Goal: Information Seeking & Learning: Learn about a topic

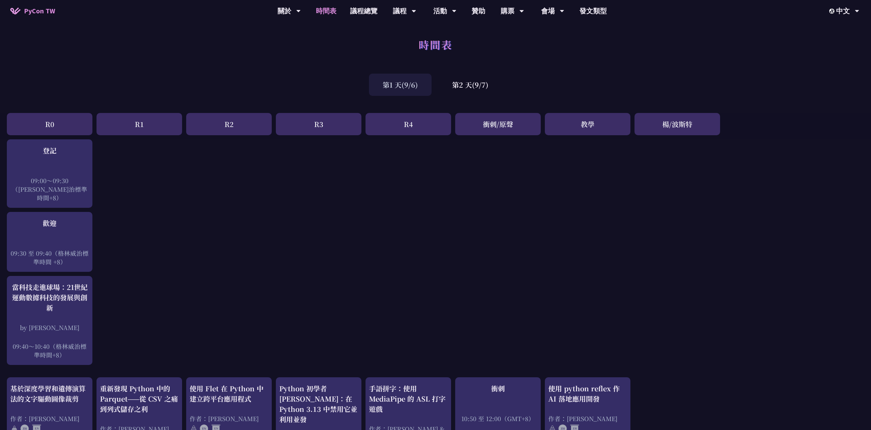
drag, startPoint x: 633, startPoint y: 323, endPoint x: 634, endPoint y: 320, distance: 3.8
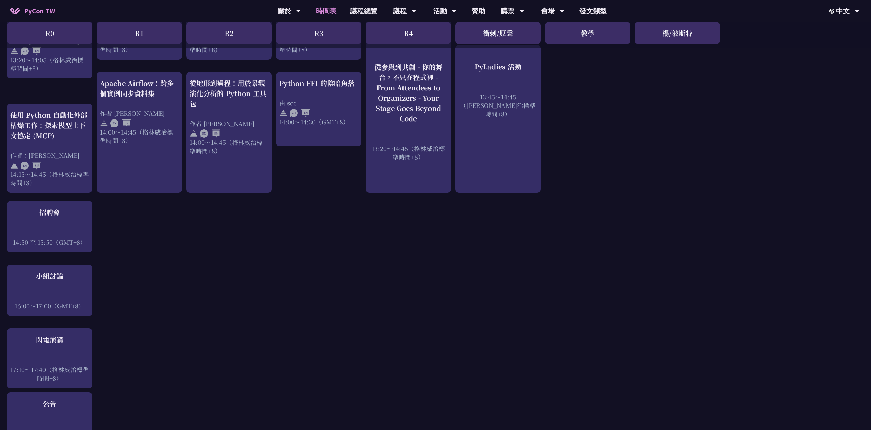
scroll to position [708, 0]
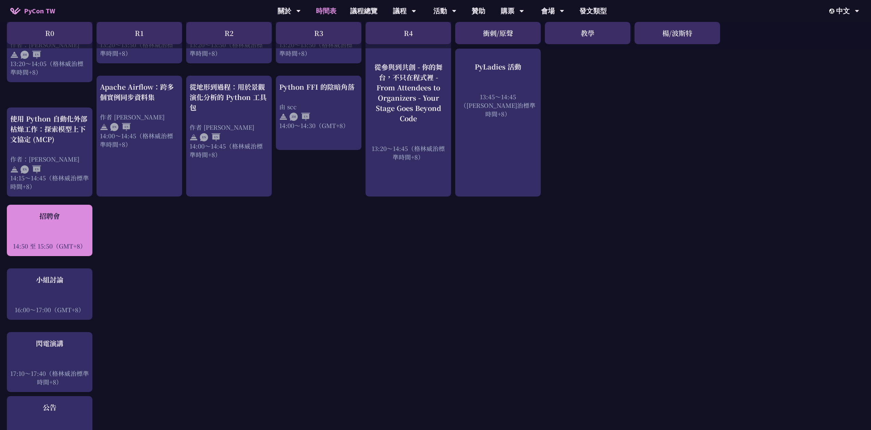
click at [70, 211] on div "招聘會 14:50 至 15:50（GMT+8）" at bounding box center [49, 230] width 79 height 39
click at [49, 211] on font "招聘會" at bounding box center [49, 216] width 21 height 10
drag, startPoint x: 24, startPoint y: 189, endPoint x: 29, endPoint y: 189, distance: 4.8
click at [25, 205] on div "招聘會 14:50 至 15:50（GMT+8）" at bounding box center [50, 230] width 86 height 51
click at [35, 205] on div "招聘會 14:50 至 15:50（GMT+8）" at bounding box center [50, 230] width 86 height 51
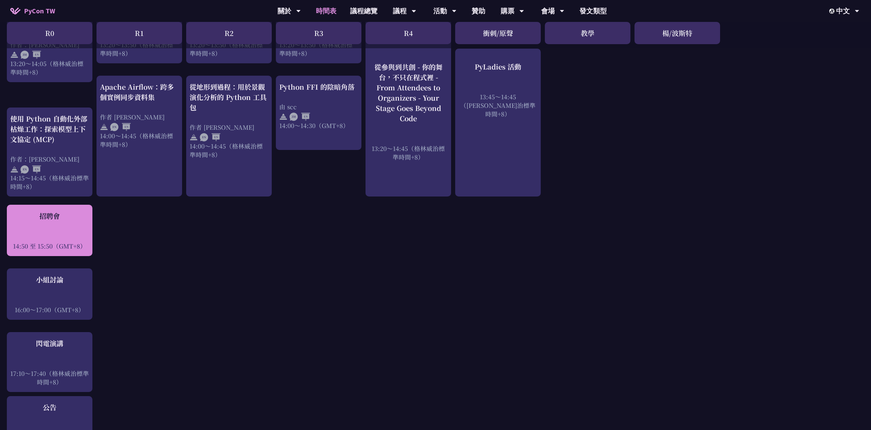
click at [35, 205] on div "招聘會 14:50 至 15:50（GMT+8）" at bounding box center [50, 230] width 86 height 51
click at [30, 184] on div at bounding box center [30, 184] width 0 height 0
click at [70, 211] on div "招聘會 14:50 至 15:50（GMT+8）" at bounding box center [49, 230] width 79 height 39
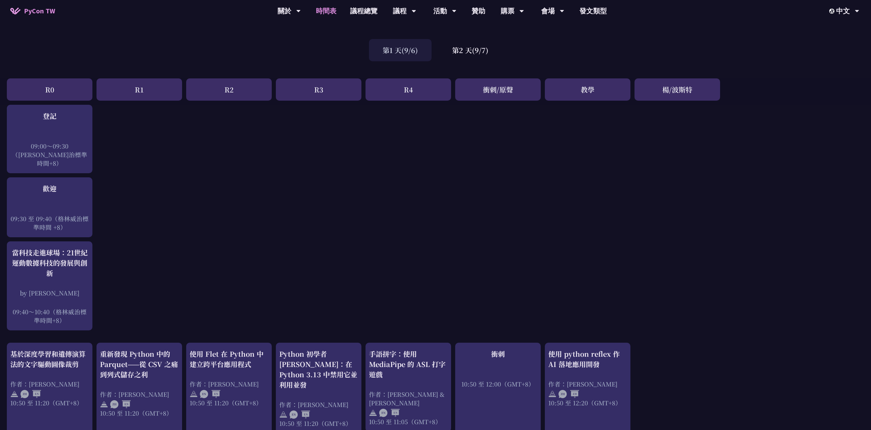
scroll to position [0, 0]
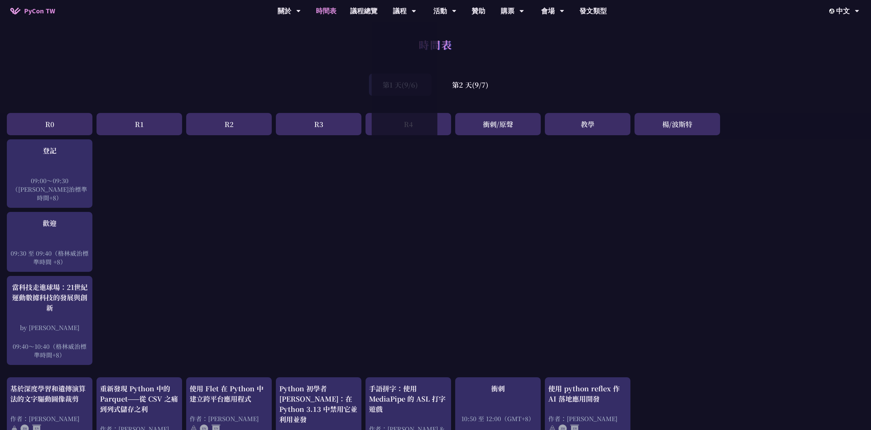
click at [532, 67] on div "時間表" at bounding box center [435, 52] width 871 height 36
click at [782, 36] on div "時間表" at bounding box center [435, 52] width 871 height 36
click at [446, 86] on div "第2 天(9/7)" at bounding box center [470, 85] width 64 height 22
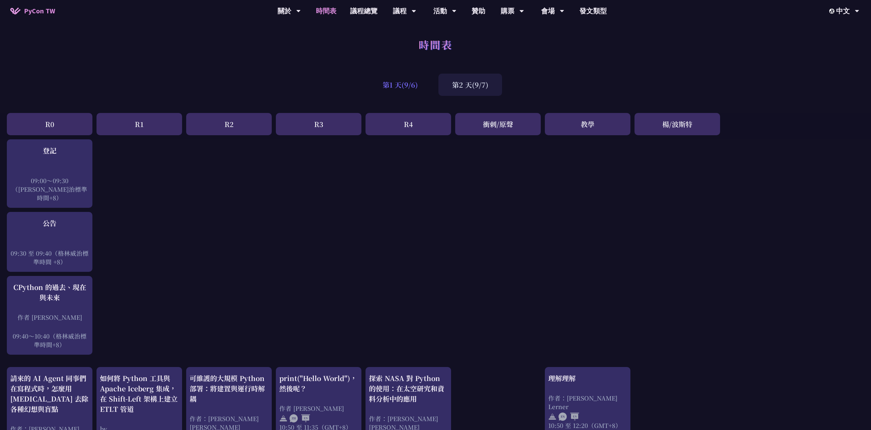
click at [404, 82] on font "第1 天(9/6)" at bounding box center [399, 85] width 35 height 10
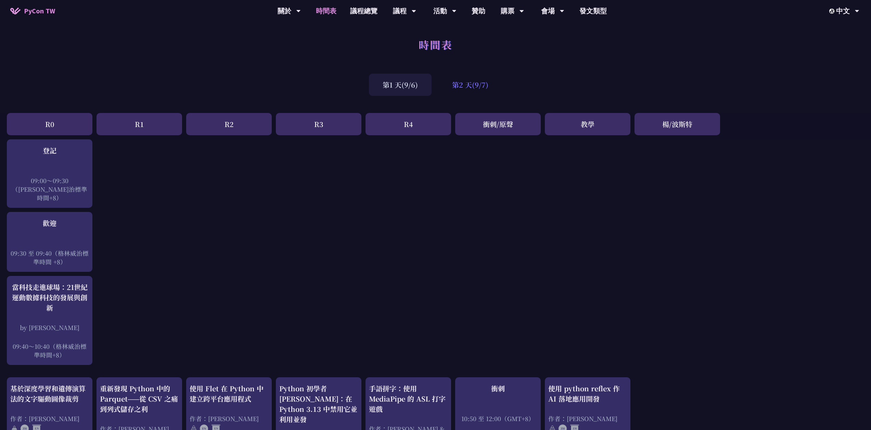
click at [468, 77] on div "第2 天(9/7)" at bounding box center [470, 85] width 64 height 22
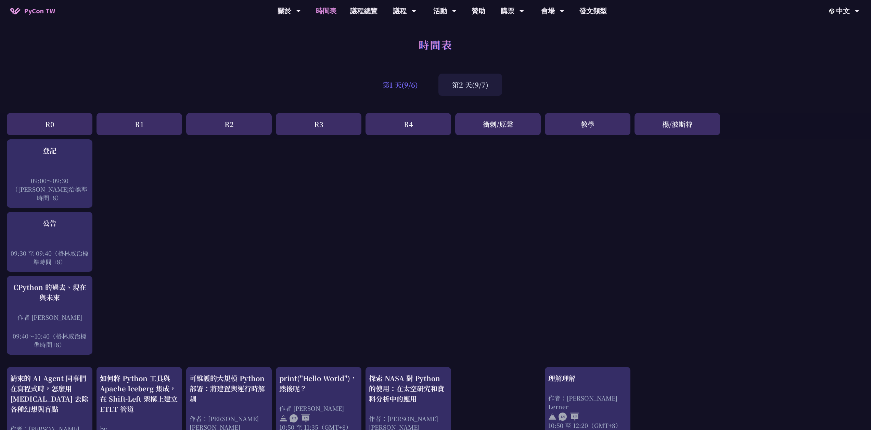
click at [413, 81] on font "第1 天(9/6)" at bounding box center [399, 85] width 35 height 10
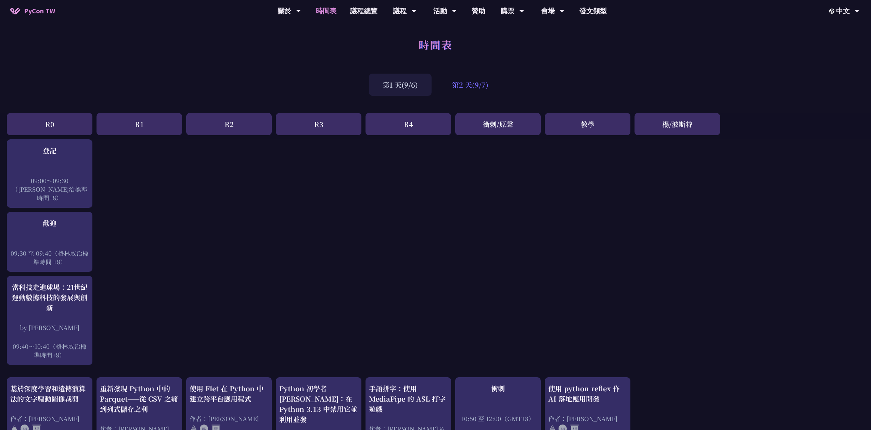
click at [482, 78] on div "第2 天(9/7)" at bounding box center [470, 85] width 64 height 22
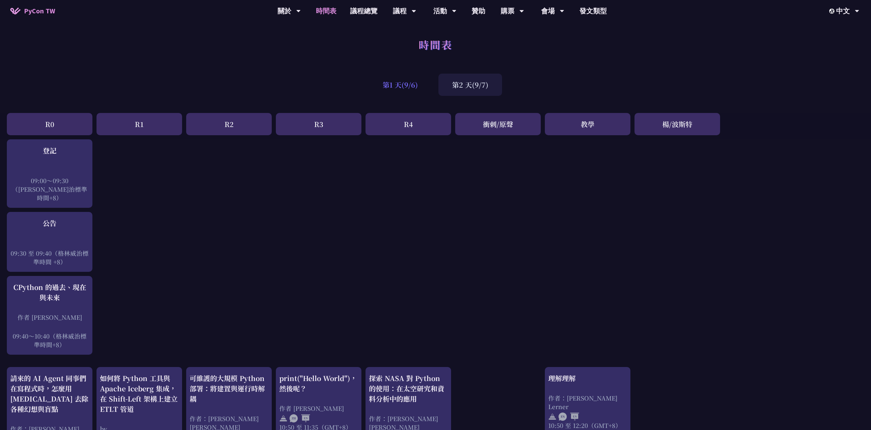
click at [404, 81] on font "第1 天(9/6)" at bounding box center [399, 85] width 35 height 10
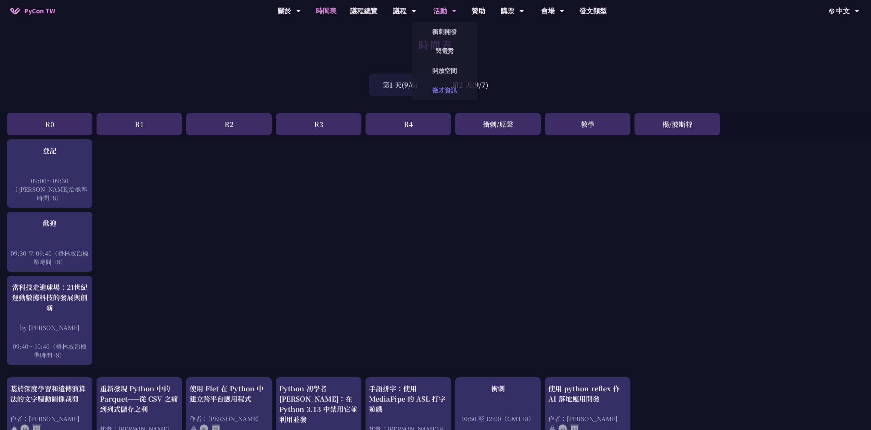
click at [435, 93] on link "徵才資訊" at bounding box center [445, 90] width 66 height 16
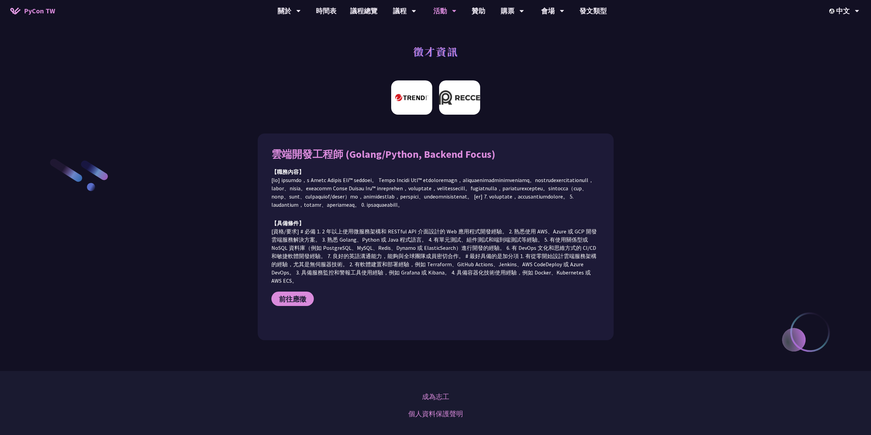
click at [469, 104] on img at bounding box center [459, 97] width 41 height 34
click at [427, 102] on img at bounding box center [411, 97] width 41 height 34
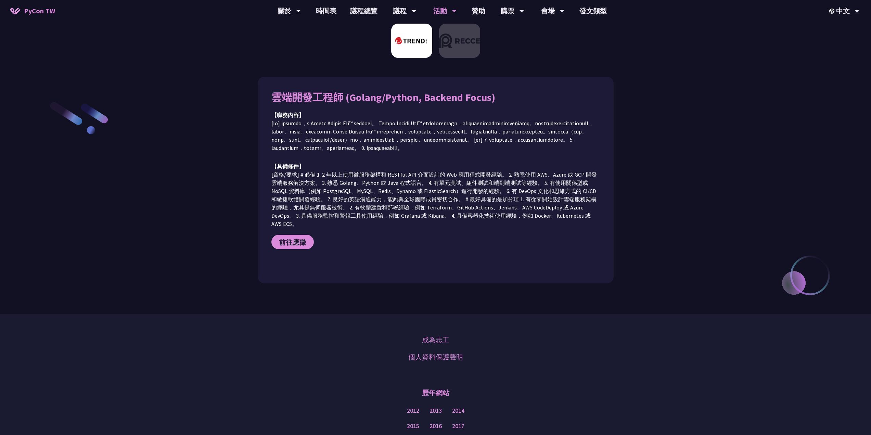
scroll to position [77, 0]
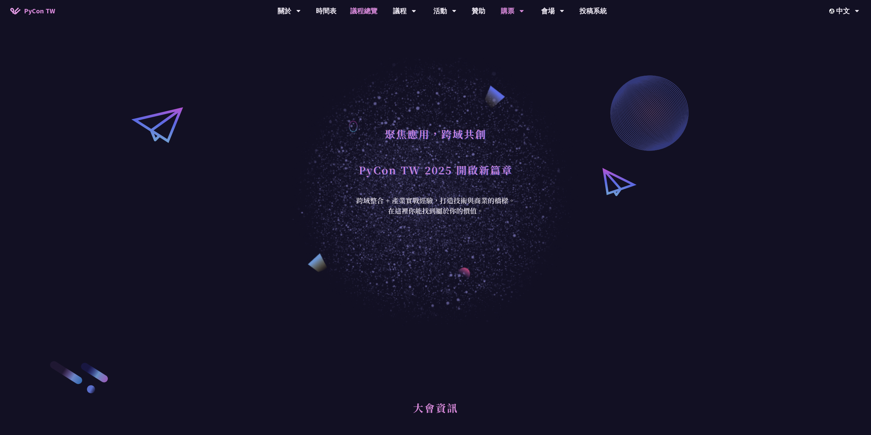
click at [361, 6] on link "議程總覽" at bounding box center [363, 11] width 41 height 22
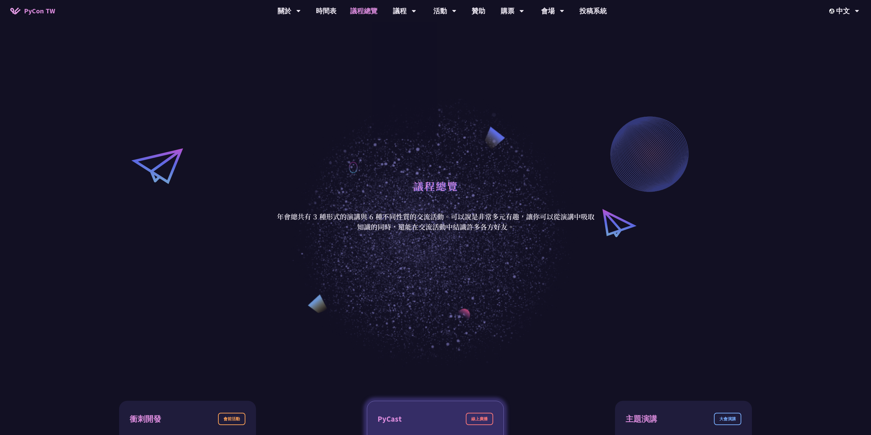
scroll to position [228, 0]
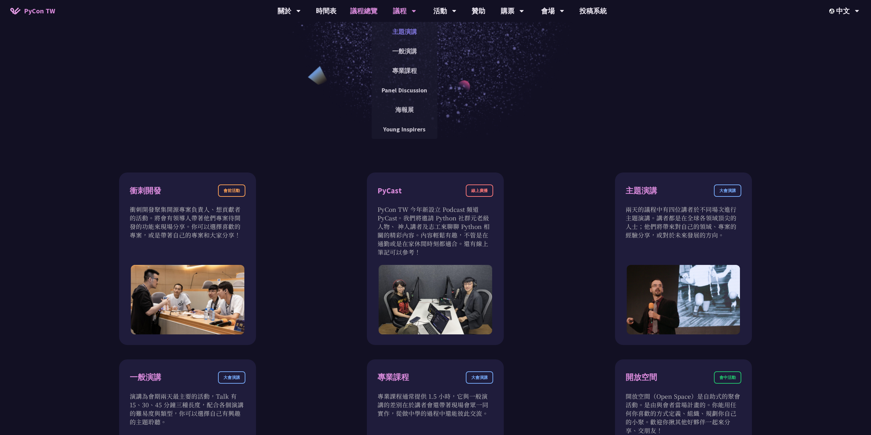
click at [406, 33] on link "主題演講" at bounding box center [405, 32] width 66 height 16
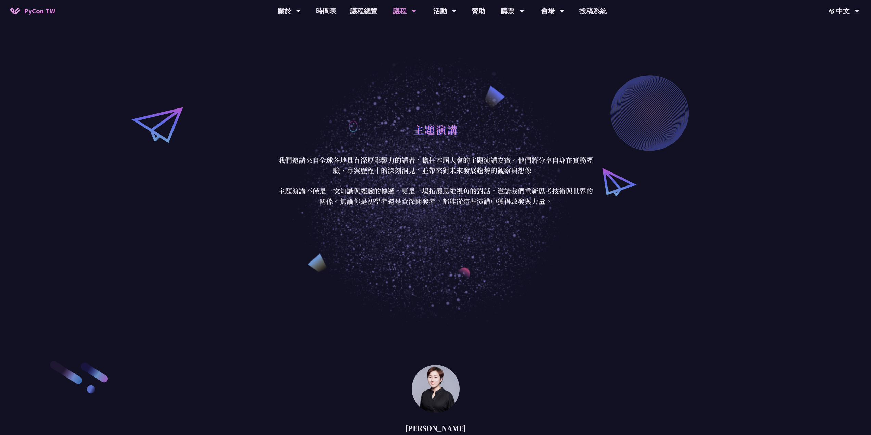
scroll to position [342, 0]
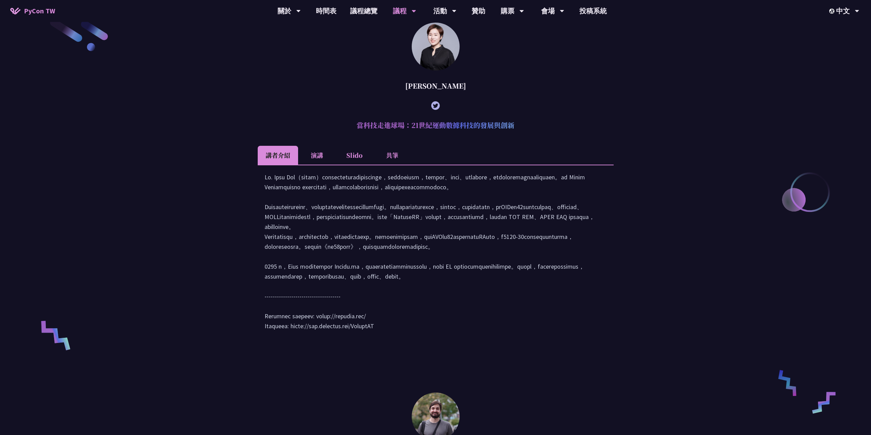
drag, startPoint x: 567, startPoint y: 215, endPoint x: 571, endPoint y: 324, distance: 108.9
click at [571, 324] on div at bounding box center [435, 255] width 342 height 166
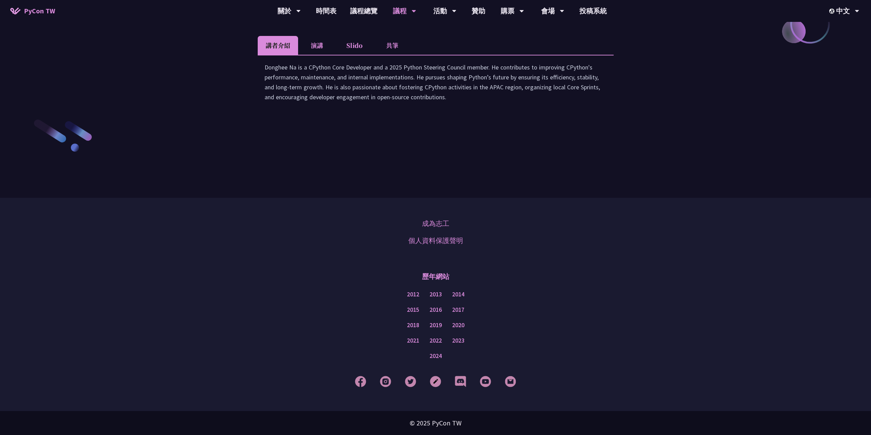
scroll to position [912, 0]
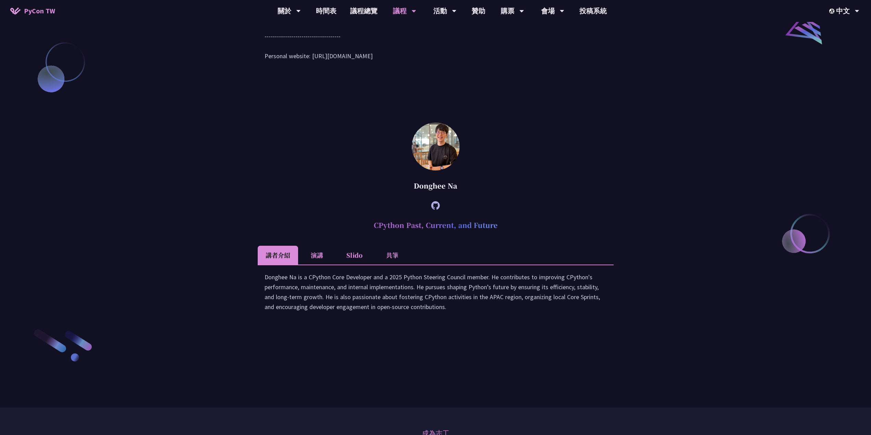
drag, startPoint x: 527, startPoint y: 352, endPoint x: 543, endPoint y: 271, distance: 83.0
click at [539, 295] on Na "Donghee Na CPython Past, Current, and Future 講者介紹 演講 Slido 共筆 Donghee Na is a C…" at bounding box center [436, 223] width 356 height 203
click at [543, 215] on div at bounding box center [436, 205] width 356 height 19
click at [526, 310] on div "講者介紹 演講 Slido 共筆 Donghee Na is a CPython Core Developer and a 2025 Python Steer…" at bounding box center [436, 286] width 356 height 80
click at [533, 196] on div "Donghee Na" at bounding box center [436, 185] width 356 height 21
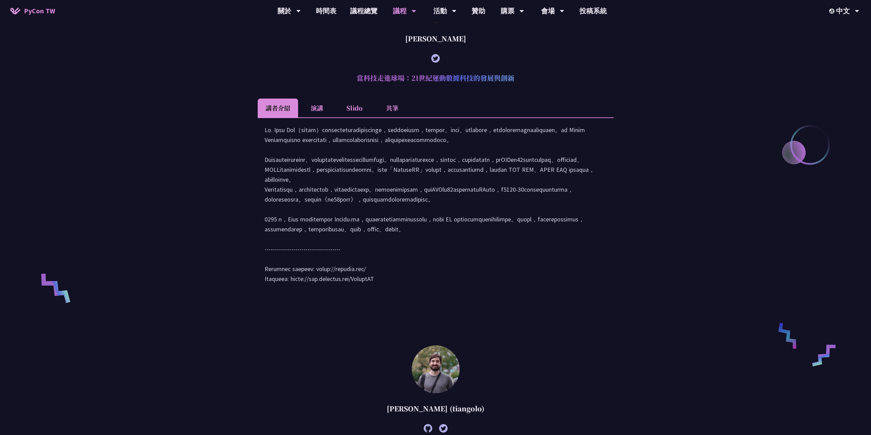
scroll to position [228, 0]
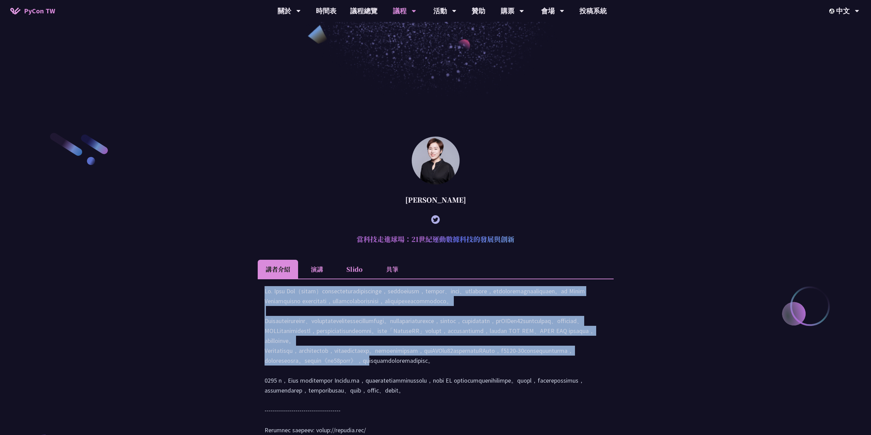
drag, startPoint x: 516, startPoint y: 285, endPoint x: 524, endPoint y: 401, distance: 116.0
click at [525, 397] on div at bounding box center [436, 368] width 356 height 180
click at [478, 404] on div at bounding box center [435, 369] width 342 height 166
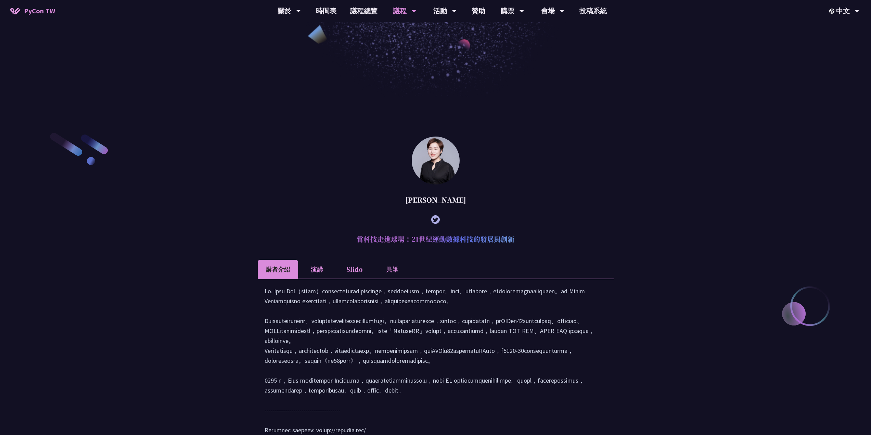
click at [315, 274] on li "演講" at bounding box center [317, 269] width 38 height 19
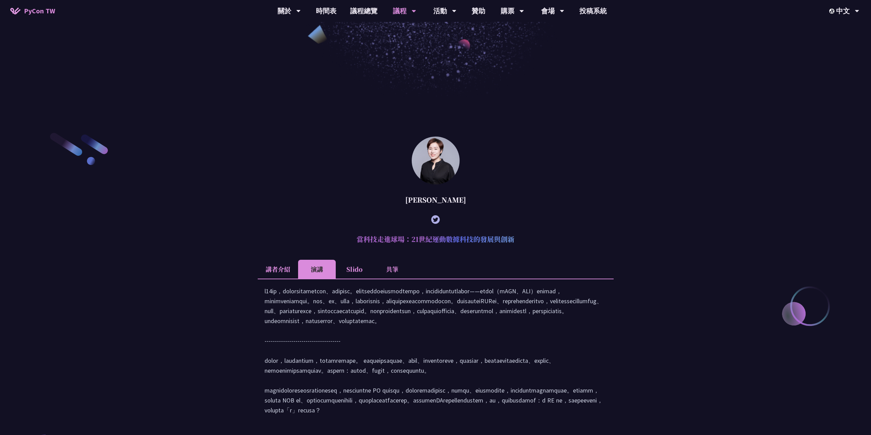
click at [356, 265] on li "Slido" at bounding box center [355, 269] width 38 height 19
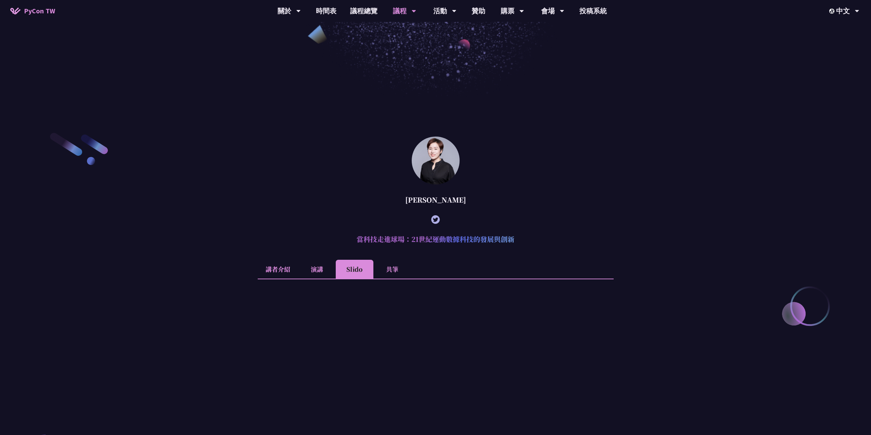
click at [322, 264] on li "演講" at bounding box center [317, 269] width 38 height 19
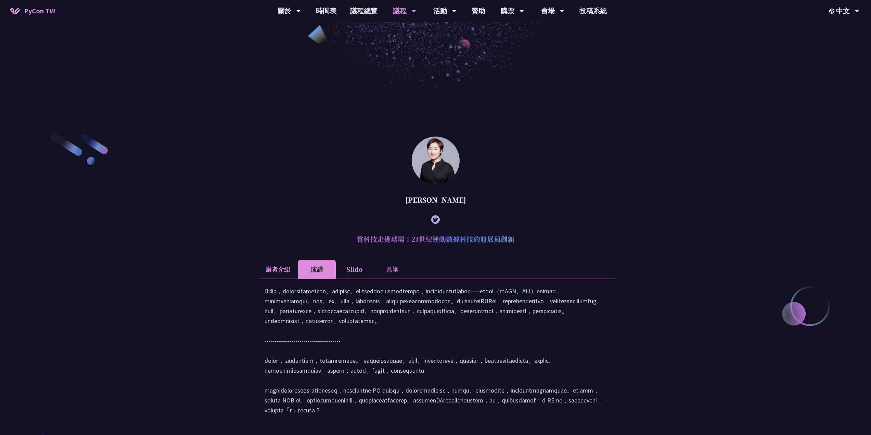
click at [267, 271] on li "講者介紹" at bounding box center [278, 269] width 40 height 19
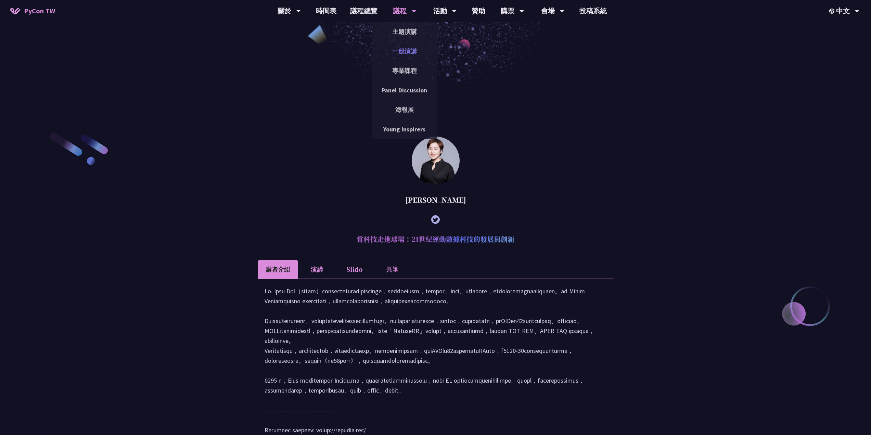
click at [417, 50] on link "一般演講" at bounding box center [405, 51] width 66 height 16
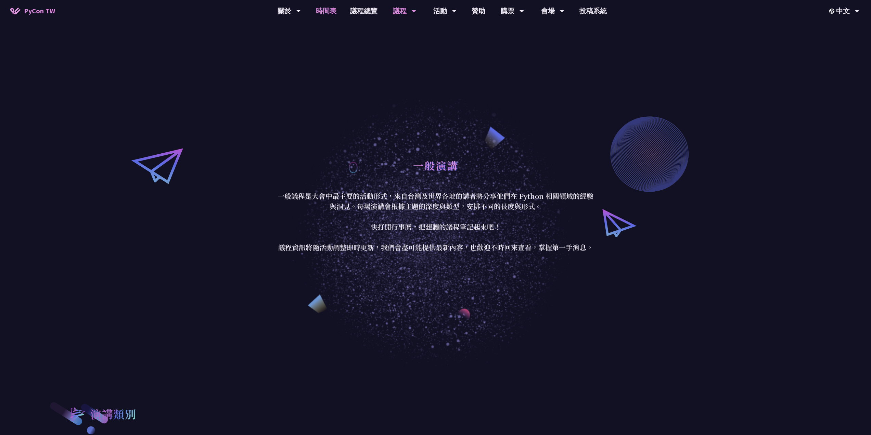
click at [331, 12] on link "時間表" at bounding box center [326, 11] width 34 height 22
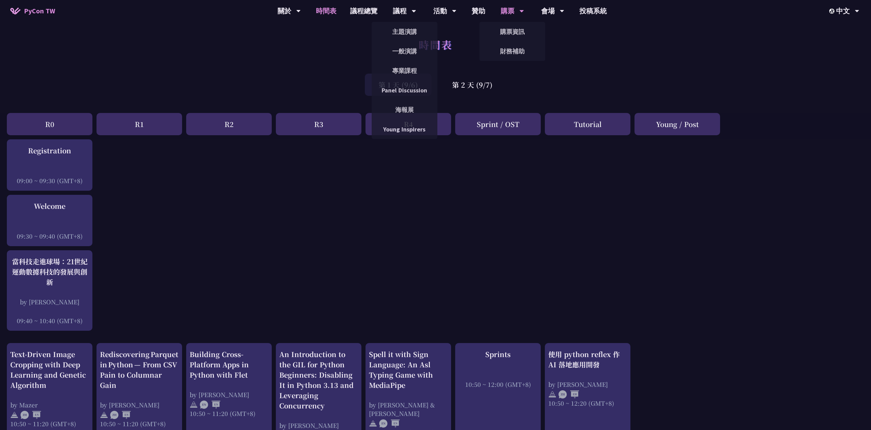
click at [510, 10] on div "購票" at bounding box center [511, 11] width 23 height 22
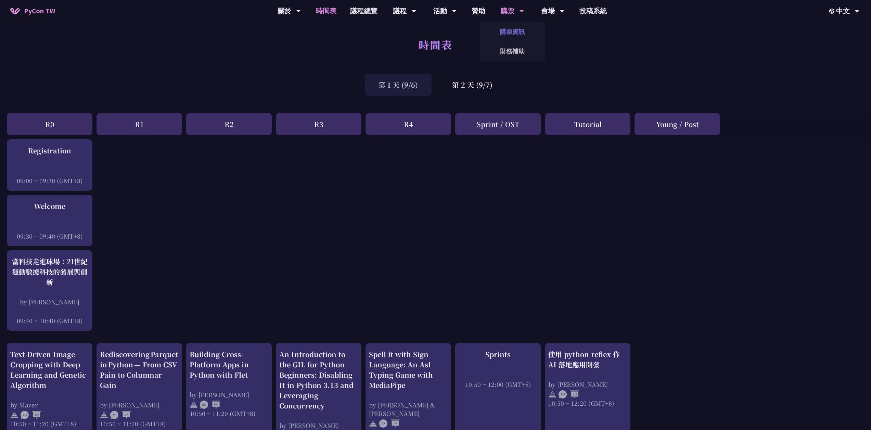
click at [513, 34] on link "購票資訊" at bounding box center [512, 32] width 66 height 16
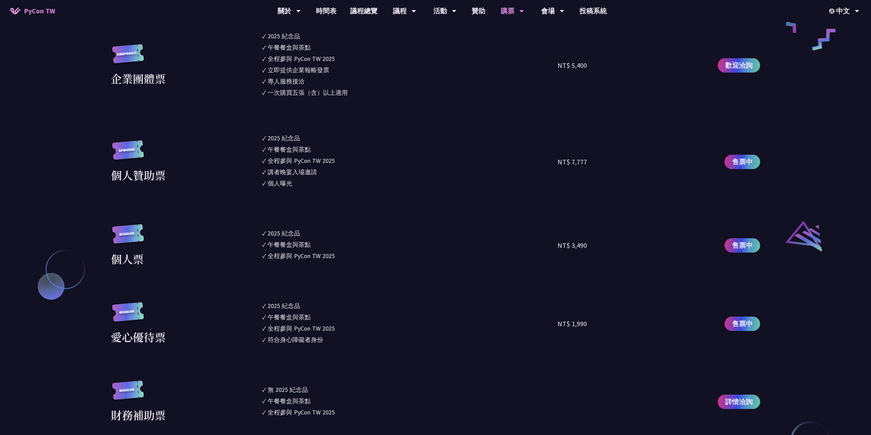
scroll to position [720, 0]
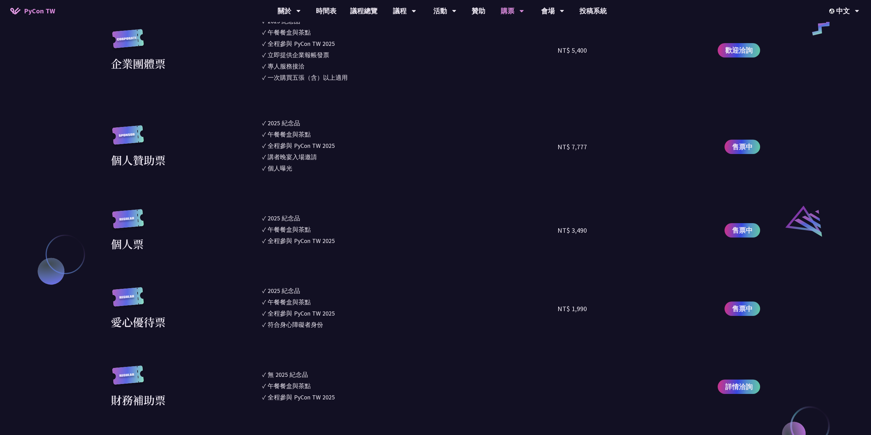
drag, startPoint x: 294, startPoint y: 170, endPoint x: 304, endPoint y: 171, distance: 9.9
click at [304, 171] on li "✓ 個人曝光" at bounding box center [410, 168] width 296 height 9
drag, startPoint x: 299, startPoint y: 169, endPoint x: 265, endPoint y: 165, distance: 34.0
click at [265, 165] on li "✓ 個人曝光" at bounding box center [410, 168] width 296 height 9
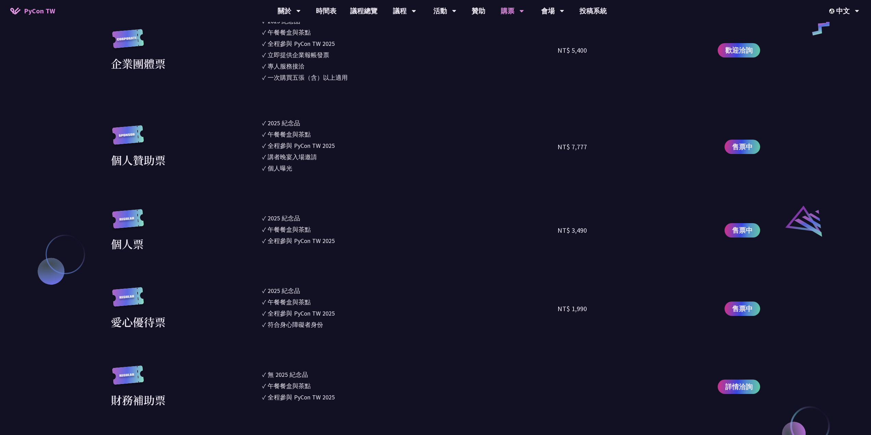
click at [265, 165] on li "✓ 個人曝光" at bounding box center [410, 168] width 296 height 9
drag, startPoint x: 269, startPoint y: 169, endPoint x: 293, endPoint y: 168, distance: 24.0
click at [292, 168] on div "個人曝光" at bounding box center [280, 168] width 25 height 9
drag, startPoint x: 316, startPoint y: 153, endPoint x: 319, endPoint y: 107, distance: 46.0
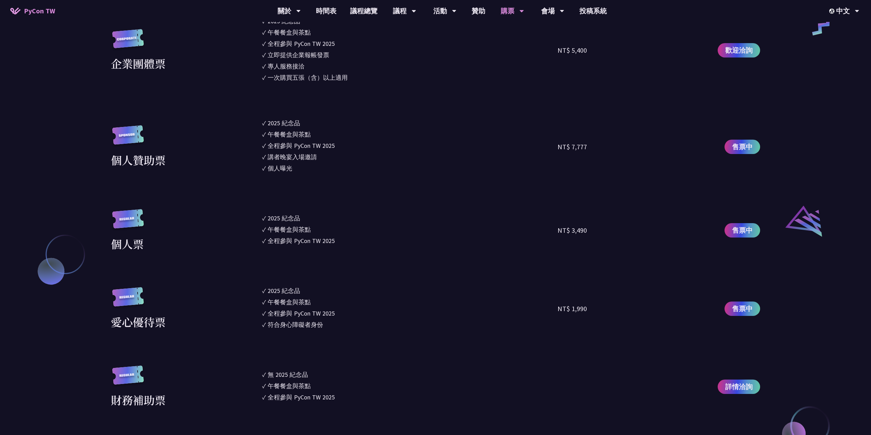
click at [320, 108] on section "企業票 ✓ 2025 紀念品 ✓ 午餐餐盒與茶點 ✓ 全程參與 PyCon TW 2025 ✓ 活動結束後一週提供企業報帳發票 NT$ 6,000 售票中 企…" at bounding box center [435, 172] width 649 height 471
click at [319, 106] on section "企業票 ✓ 2025 紀念品 ✓ 午餐餐盒與茶點 ✓ 全程參與 PyCon TW 2025 ✓ 活動結束後一週提供企業報帳發票 NT$ 6,000 售票中 企…" at bounding box center [435, 172] width 649 height 471
drag, startPoint x: 319, startPoint y: 114, endPoint x: 333, endPoint y: 190, distance: 77.5
click at [330, 201] on section "企業票 ✓ 2025 紀念品 ✓ 午餐餐盒與茶點 ✓ 全程參與 PyCon TW 2025 ✓ 活動結束後一週提供企業報帳發票 NT$ 6,000 售票中 企…" at bounding box center [435, 172] width 649 height 471
click at [341, 163] on ul "✓ 2025 紀念品 ✓ 午餐餐盒與茶點 ✓ 全程參與 PyCon TW 2025 ✓ 講者晚宴入場邀請 ✓ 個人曝光" at bounding box center [410, 146] width 296 height 56
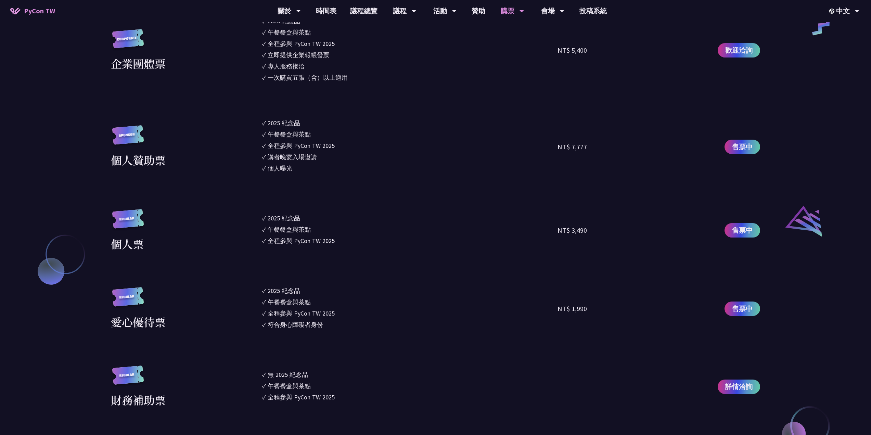
drag, startPoint x: 314, startPoint y: 172, endPoint x: 316, endPoint y: 102, distance: 69.8
click at [312, 106] on section "企業票 ✓ 2025 紀念品 ✓ 午餐餐盒與茶點 ✓ 全程參與 PyCon TW 2025 ✓ 活動結束後一週提供企業報帳發票 NT$ 6,000 售票中 企…" at bounding box center [435, 172] width 649 height 471
click at [316, 100] on section "企業票 ✓ 2025 紀念品 ✓ 午餐餐盒與茶點 ✓ 全程參與 PyCon TW 2025 ✓ 活動結束後一週提供企業報帳發票 NT$ 6,000 售票中 企…" at bounding box center [435, 172] width 649 height 471
drag, startPoint x: 310, startPoint y: 106, endPoint x: 330, endPoint y: 159, distance: 56.8
click at [332, 183] on section "企業票 ✓ 2025 紀念品 ✓ 午餐餐盒與茶點 ✓ 全程參與 PyCon TW 2025 ✓ 活動結束後一週提供企業報帳發票 NT$ 6,000 售票中 企…" at bounding box center [435, 172] width 649 height 471
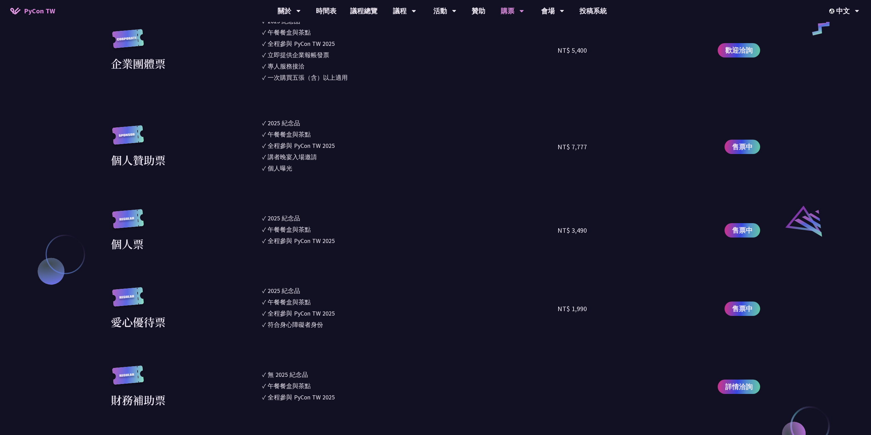
click at [329, 151] on ul "✓ 2025 紀念品 ✓ 午餐餐盒與茶點 ✓ 全程參與 PyCon TW 2025 ✓ 講者晚宴入場邀請 ✓ 個人曝光" at bounding box center [410, 146] width 296 height 56
drag, startPoint x: 322, startPoint y: 161, endPoint x: 336, endPoint y: 99, distance: 63.1
click at [336, 102] on section "企業票 ✓ 2025 紀念品 ✓ 午餐餐盒與茶點 ✓ 全程參與 PyCon TW 2025 ✓ 活動結束後一週提供企業報帳發票 NT$ 6,000 售票中 企…" at bounding box center [435, 172] width 649 height 471
click at [336, 99] on section "企業票 ✓ 2025 紀念品 ✓ 午餐餐盒與茶點 ✓ 全程參與 PyCon TW 2025 ✓ 活動結束後一週提供企業報帳發票 NT$ 6,000 售票中 企…" at bounding box center [435, 172] width 649 height 471
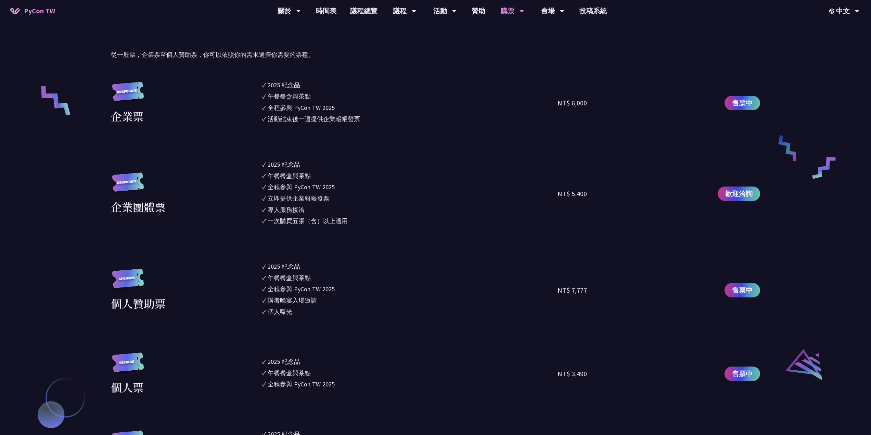
scroll to position [565, 0]
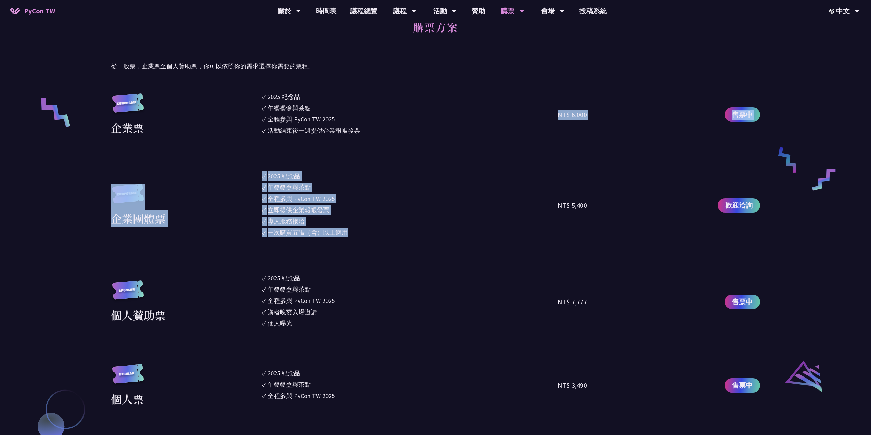
drag, startPoint x: 366, startPoint y: 181, endPoint x: 385, endPoint y: 248, distance: 69.4
click at [385, 249] on section "企業票 ✓ 2025 紀念品 ✓ 午餐餐盒與茶點 ✓ 全程參與 PyCon TW 2025 ✓ 活動結束後一週提供企業報帳發票 NT$ 6,000 售票中 企…" at bounding box center [435, 327] width 649 height 471
click at [383, 231] on li "✓ 一次購買五張（含）以上適用" at bounding box center [410, 232] width 296 height 9
drag, startPoint x: 374, startPoint y: 250, endPoint x: 380, endPoint y: 147, distance: 103.5
click at [380, 147] on section "企業票 ✓ 2025 紀念品 ✓ 午餐餐盒與茶點 ✓ 全程參與 PyCon TW 2025 ✓ 活動結束後一週提供企業報帳發票 NT$ 6,000 售票中 企…" at bounding box center [435, 327] width 649 height 471
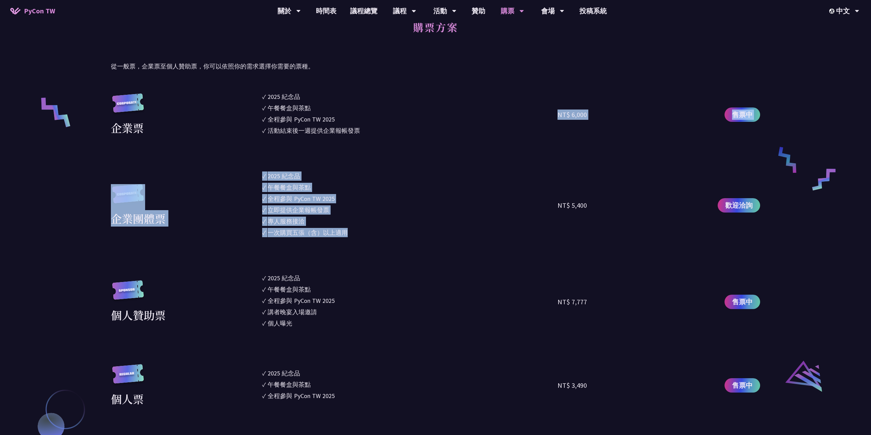
click at [380, 146] on section "企業票 ✓ 2025 紀念品 ✓ 午餐餐盒與茶點 ✓ 全程參與 PyCon TW 2025 ✓ 活動結束後一週提供企業報帳發票 NT$ 6,000 售票中 企…" at bounding box center [435, 327] width 649 height 471
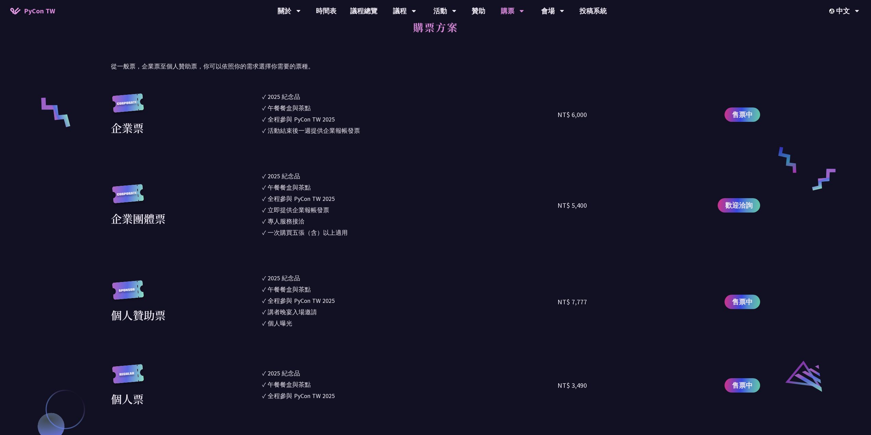
scroll to position [793, 0]
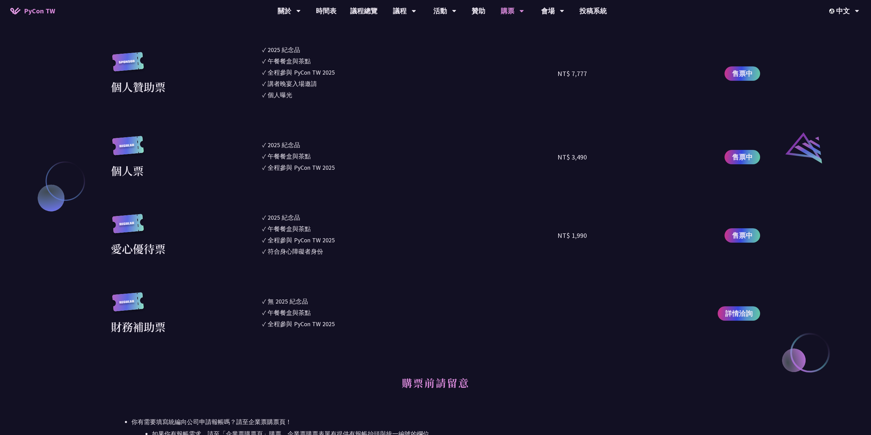
drag, startPoint x: 405, startPoint y: 238, endPoint x: 424, endPoint y: 140, distance: 100.0
click at [421, 161] on section "企業票 ✓ 2025 紀念品 ✓ 午餐餐盒與茶點 ✓ 全程參與 PyCon TW 2025 ✓ 活動結束後一週提供企業報帳發票 NT$ 6,000 售票中 企…" at bounding box center [435, 99] width 649 height 471
click at [424, 139] on ul "✓ 2025 紀念品 ✓ 午餐餐盒與茶點 ✓ 全程參與 PyCon TW 2025" at bounding box center [410, 157] width 296 height 43
drag, startPoint x: 423, startPoint y: 97, endPoint x: 426, endPoint y: 196, distance: 98.6
click at [424, 220] on section "企業票 ✓ 2025 紀念品 ✓ 午餐餐盒與茶點 ✓ 全程參與 PyCon TW 2025 ✓ 活動結束後一週提供企業報帳發票 NT$ 6,000 售票中 企…" at bounding box center [435, 99] width 649 height 471
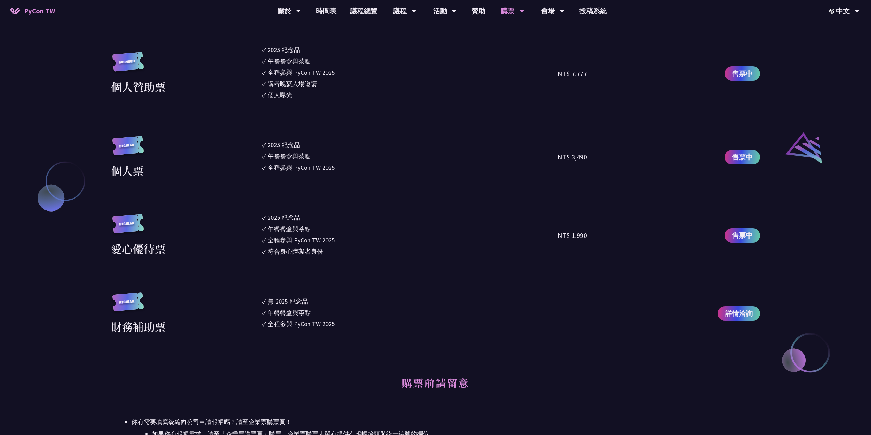
click at [431, 177] on ul "✓ 2025 紀念品 ✓ 午餐餐盒與茶點 ✓ 全程參與 PyCon TW 2025" at bounding box center [410, 157] width 296 height 43
